Goal: Check status: Check status

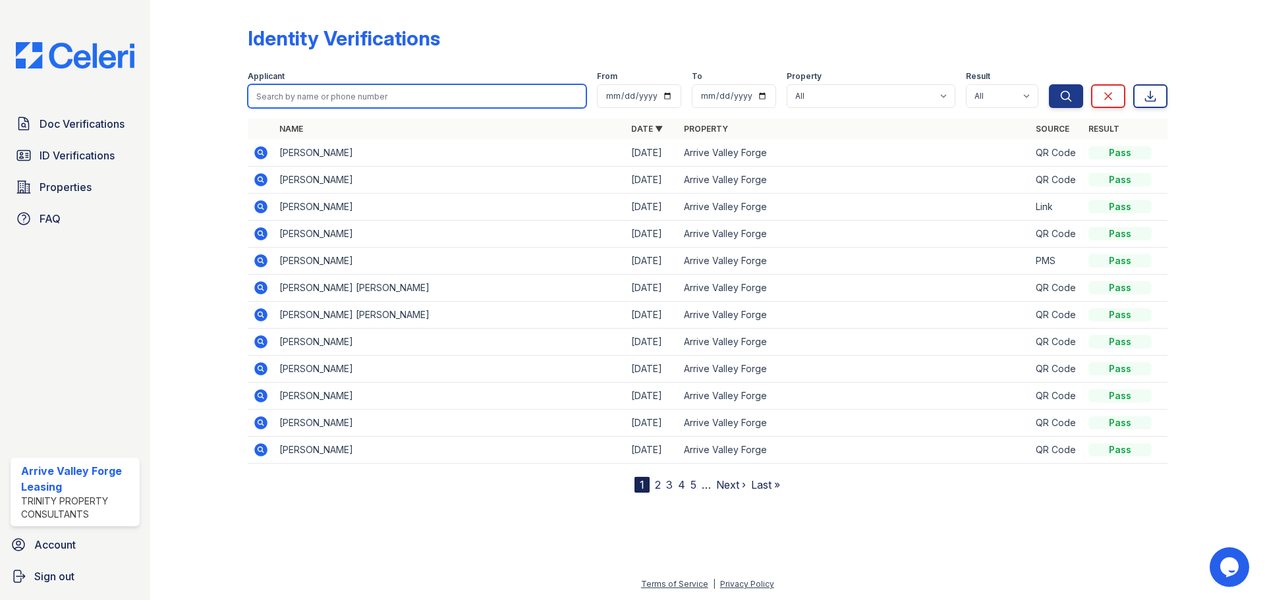
click at [334, 92] on input "search" at bounding box center [417, 96] width 339 height 24
type input "[PERSON_NAME]"
click at [1049, 84] on button "Search" at bounding box center [1066, 96] width 34 height 24
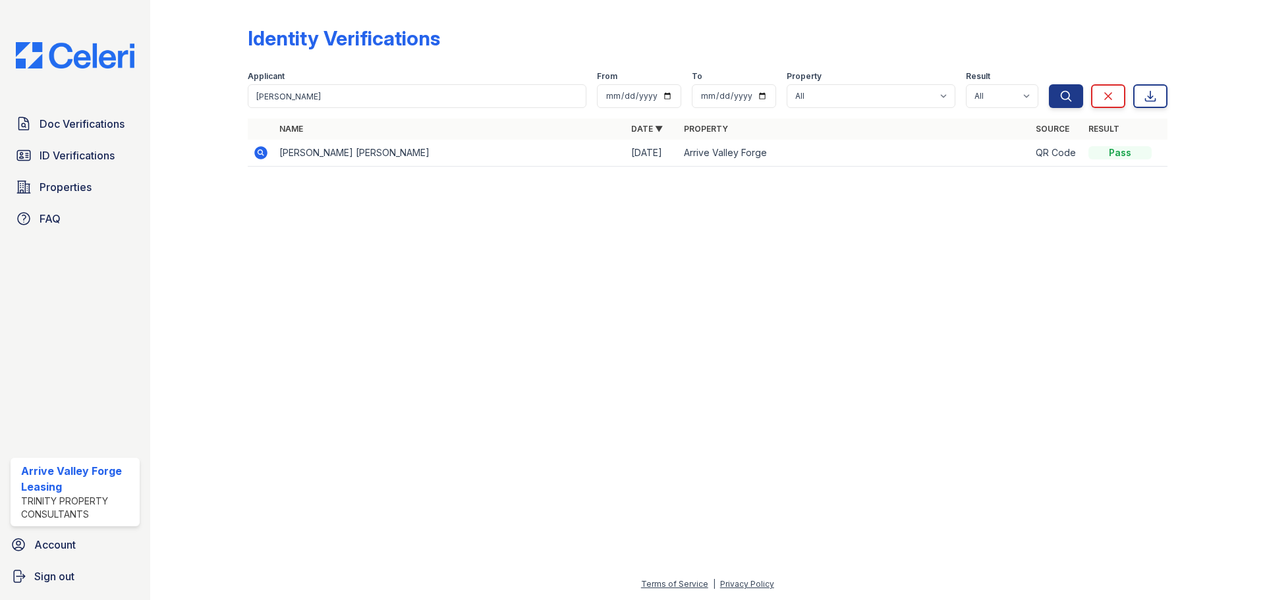
click at [258, 150] on icon at bounding box center [261, 153] width 16 height 16
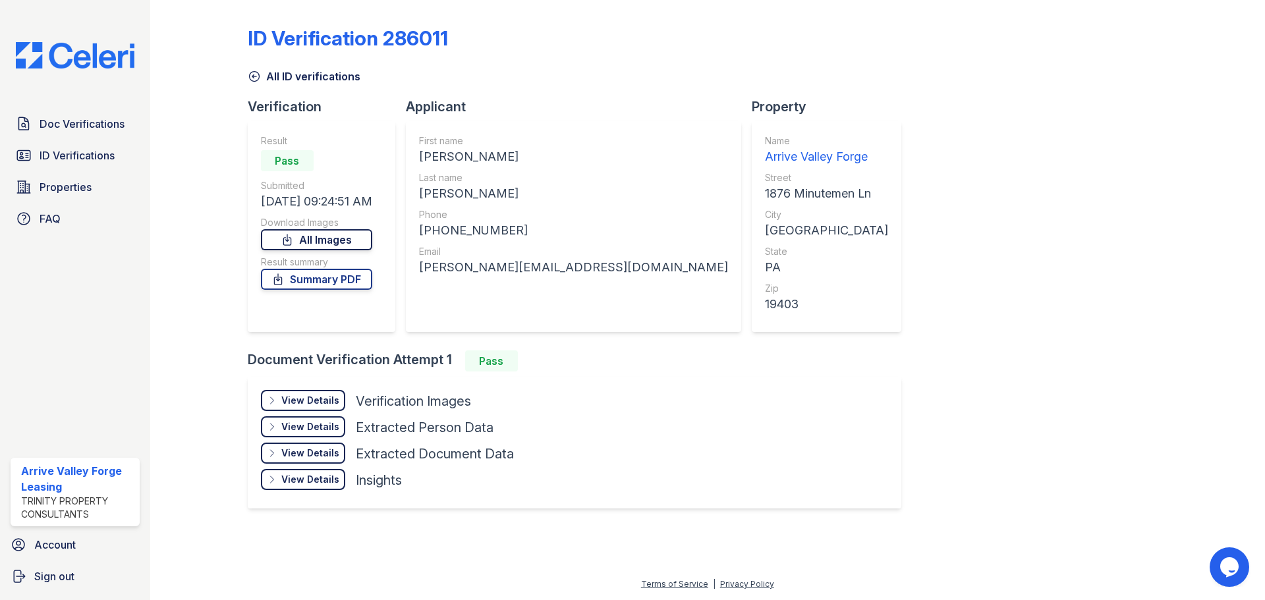
click at [337, 237] on link "All Images" at bounding box center [316, 239] width 111 height 21
drag, startPoint x: 67, startPoint y: 146, endPoint x: 78, endPoint y: 143, distance: 10.9
click at [69, 146] on link "ID Verifications" at bounding box center [75, 155] width 129 height 26
